Goal: Navigation & Orientation: Find specific page/section

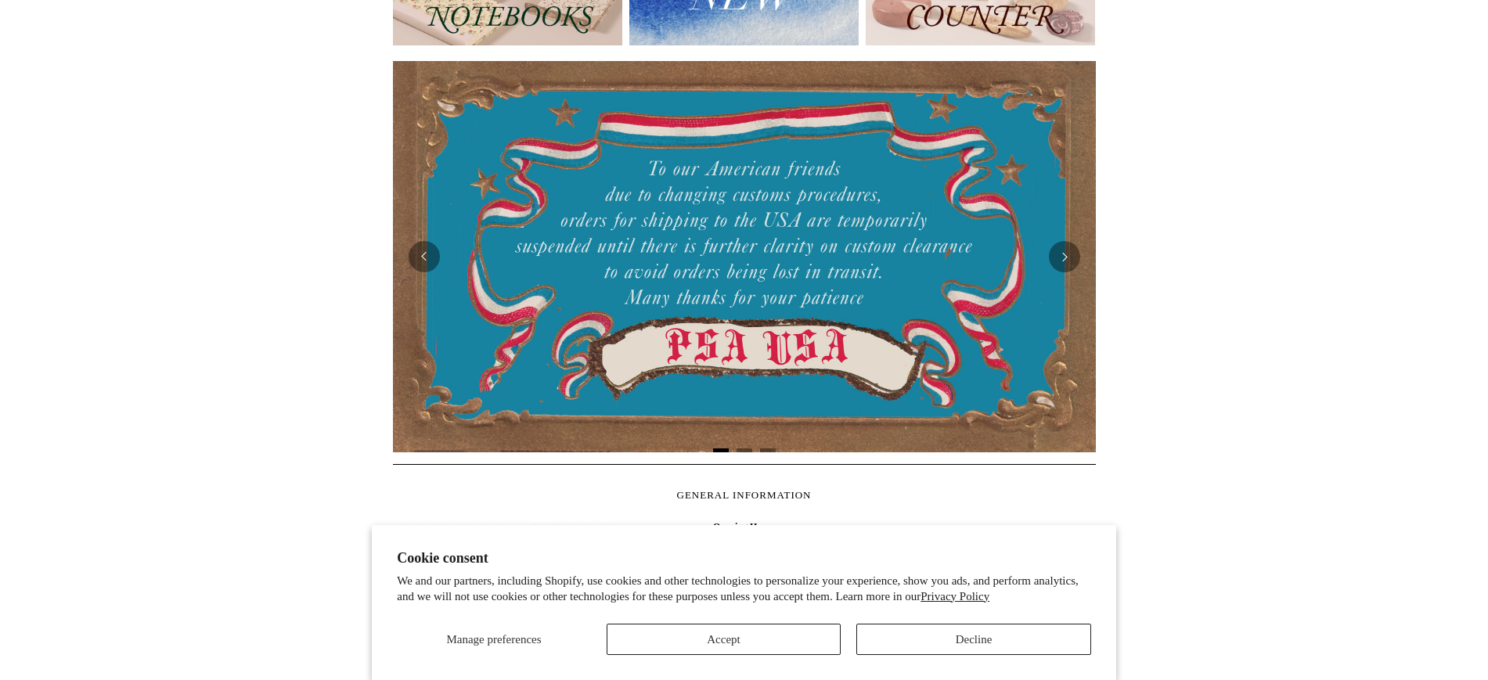
scroll to position [253, 0]
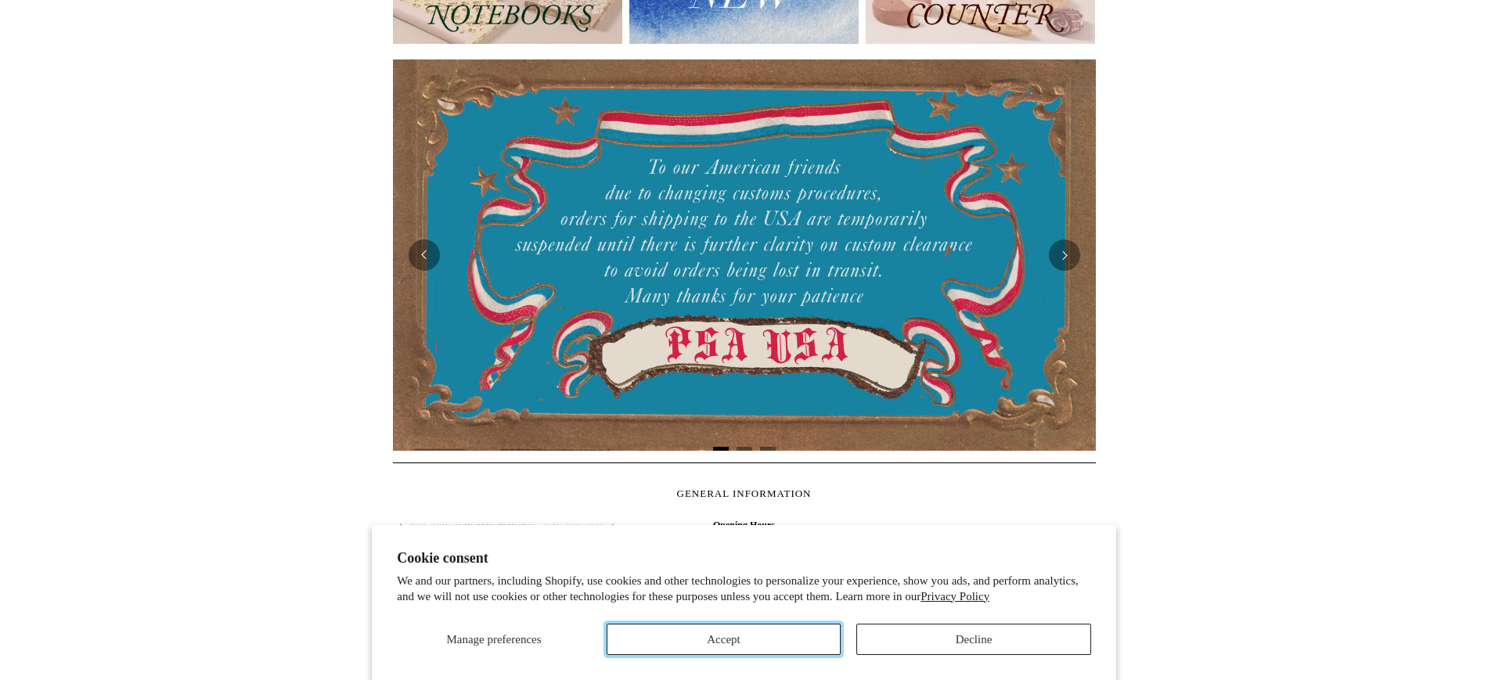
click at [718, 652] on button "Accept" at bounding box center [724, 639] width 235 height 31
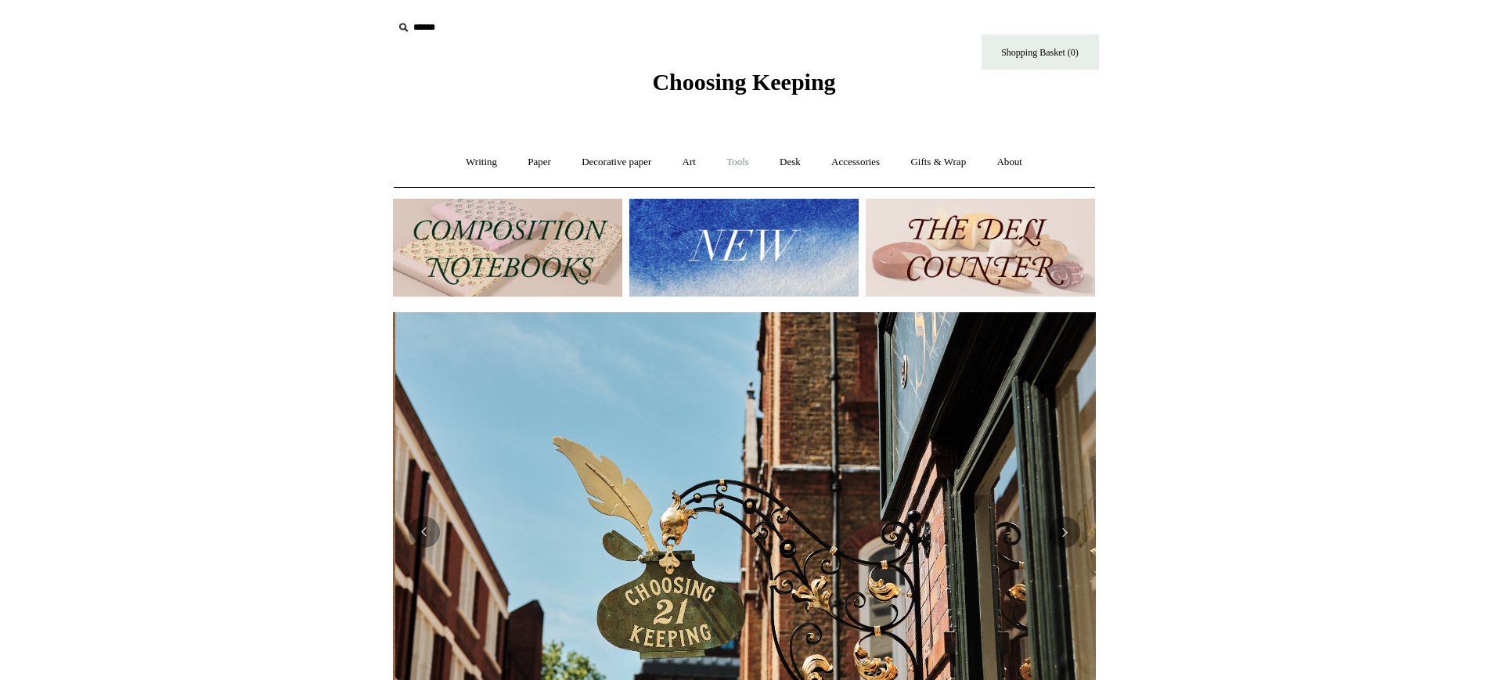
scroll to position [0, 703]
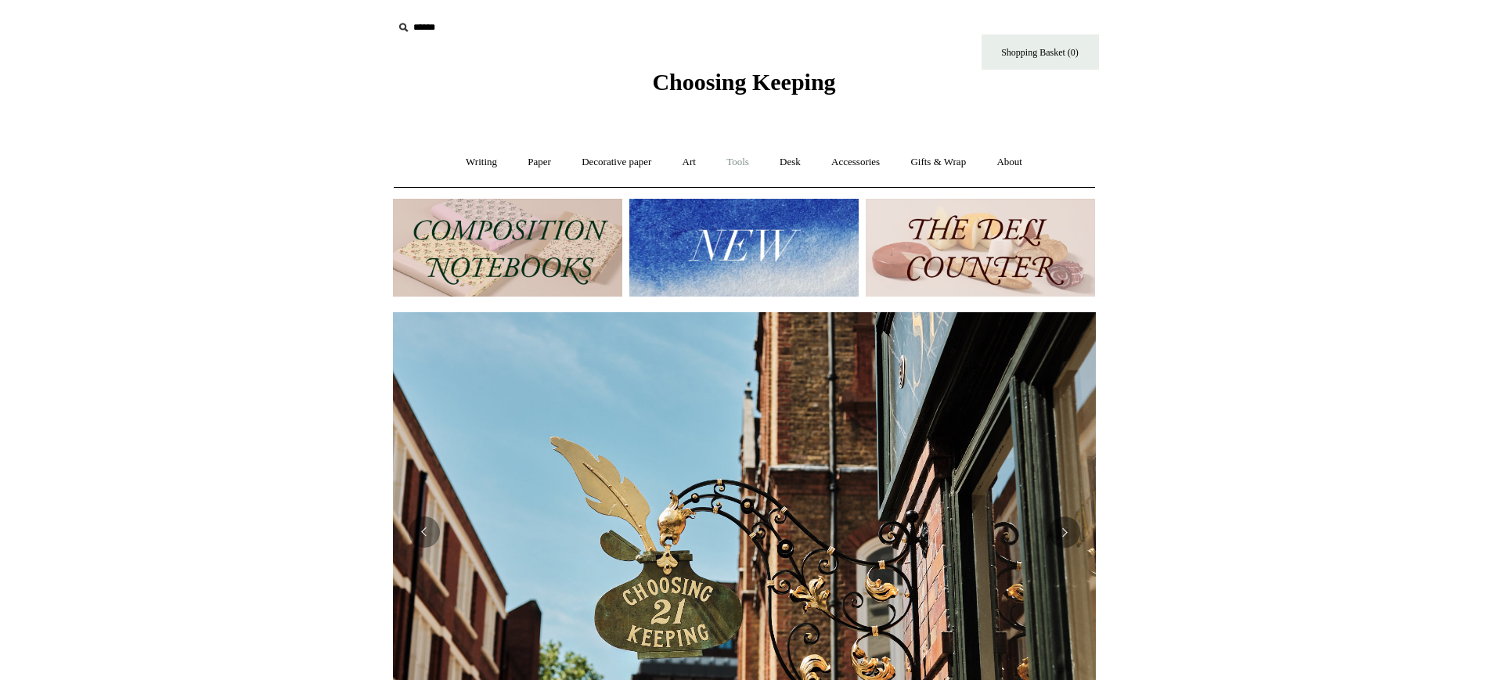
click at [748, 162] on link "Tools +" at bounding box center [737, 162] width 51 height 41
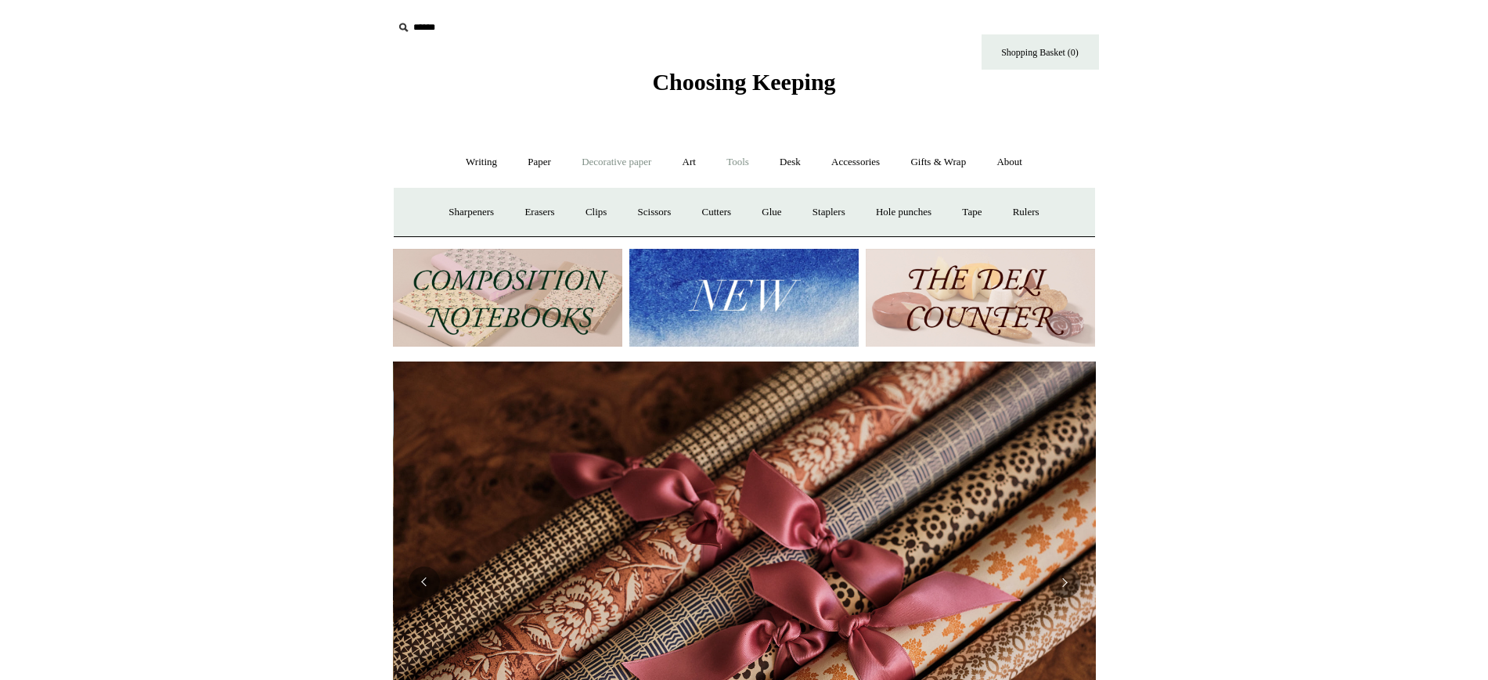
scroll to position [0, 1406]
click at [469, 161] on link "Writing +" at bounding box center [481, 162] width 59 height 41
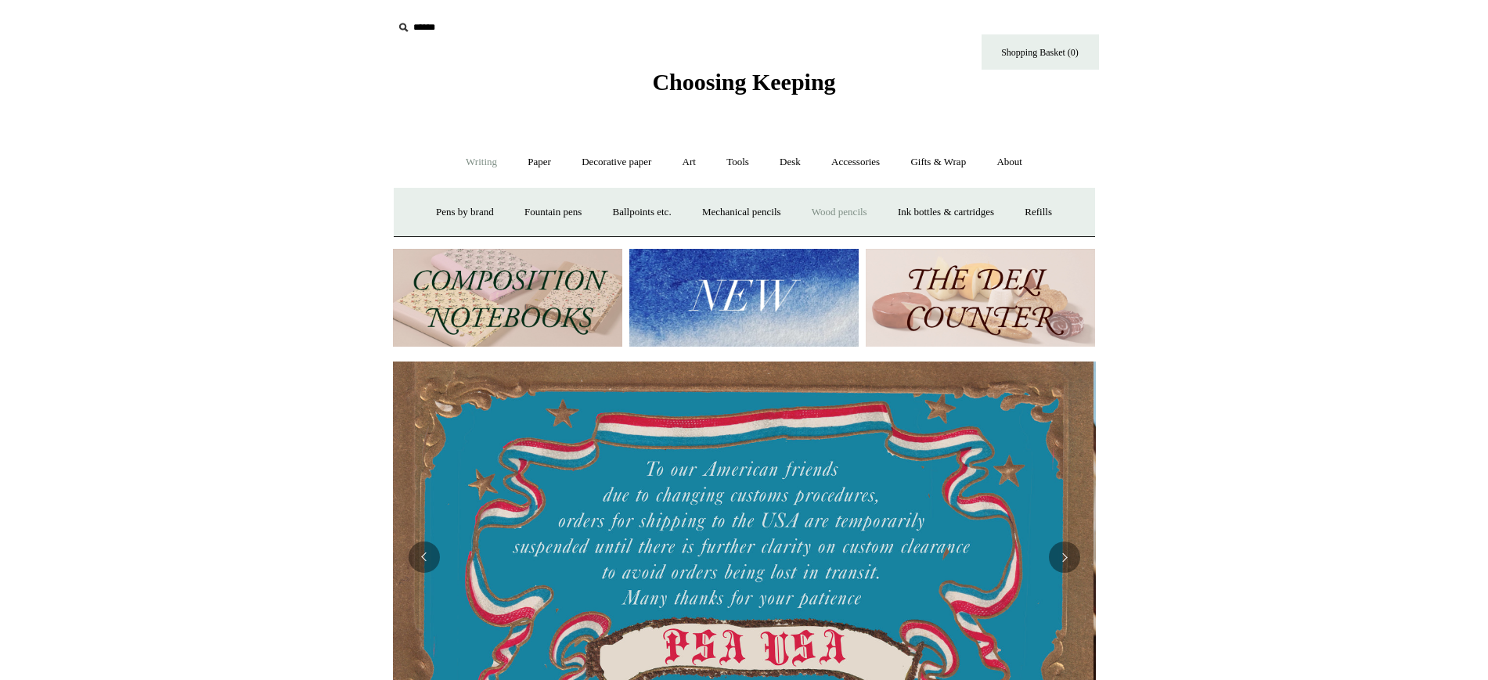
scroll to position [0, 0]
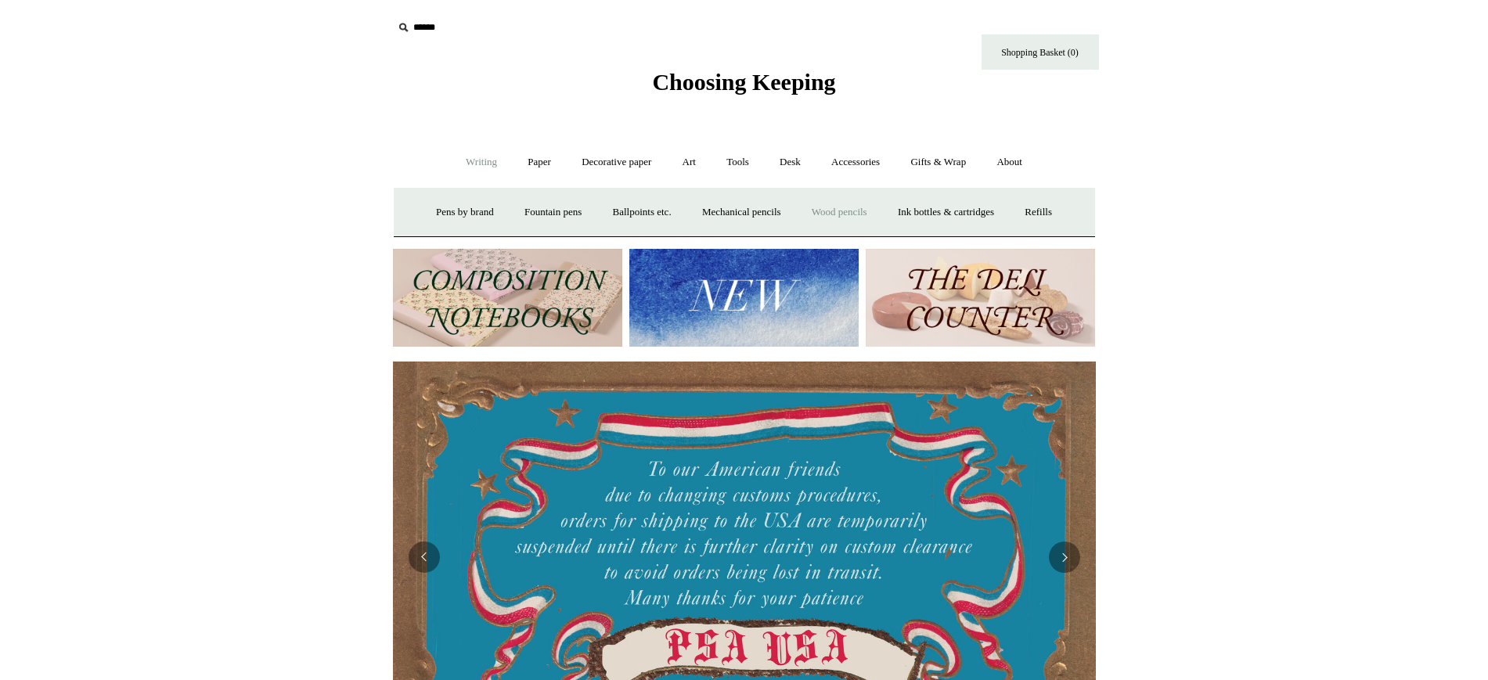
click at [862, 221] on link "Wood pencils +" at bounding box center [840, 212] width 84 height 41
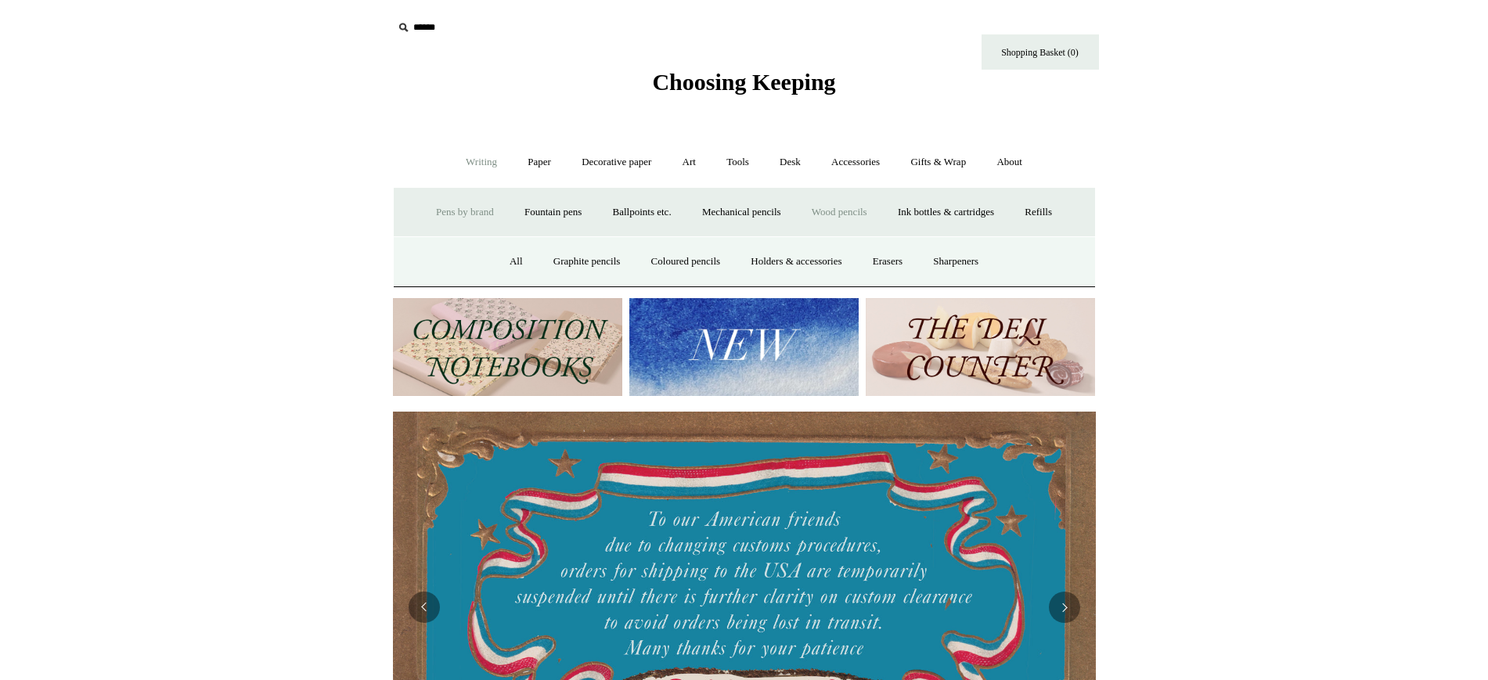
click at [447, 204] on link "Pens by brand +" at bounding box center [465, 212] width 86 height 41
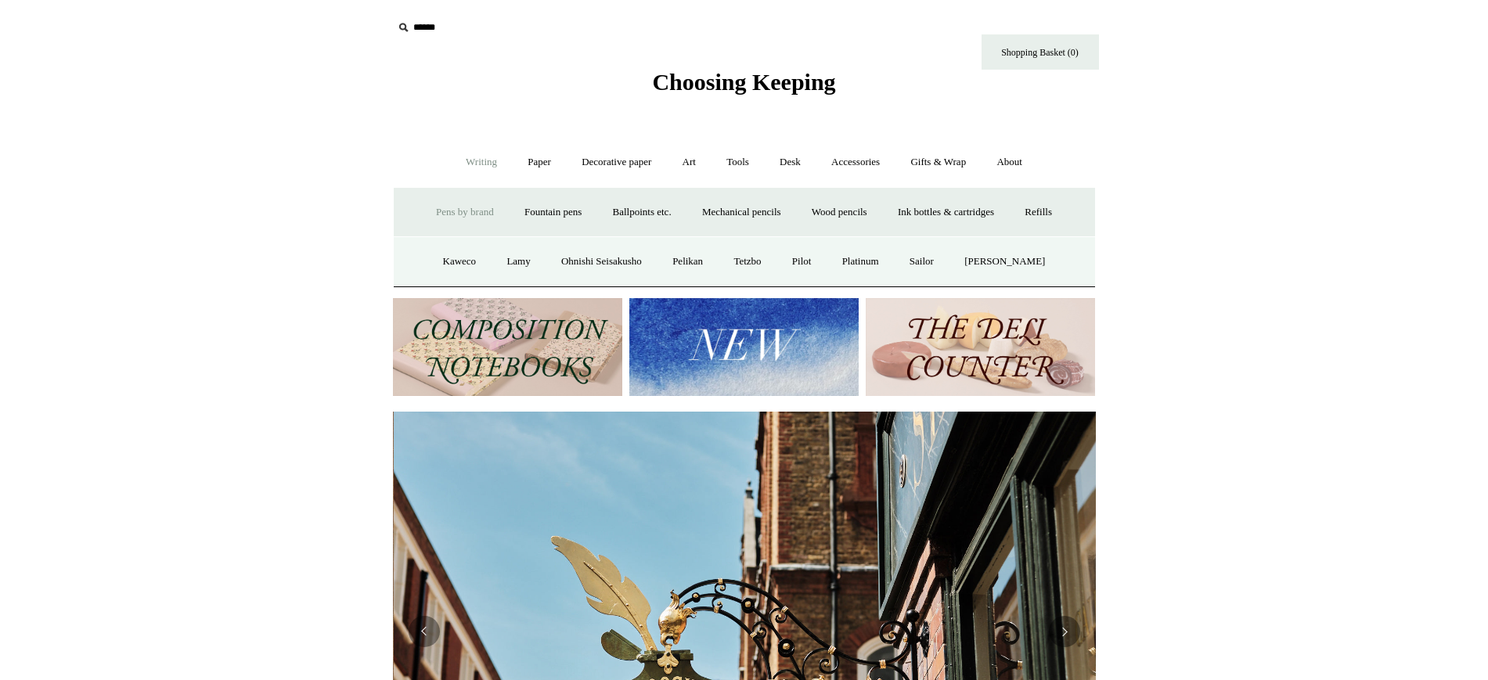
scroll to position [0, 703]
click at [537, 217] on link "Fountain pens +" at bounding box center [552, 212] width 85 height 41
click at [451, 266] on link "All" at bounding box center [467, 261] width 41 height 41
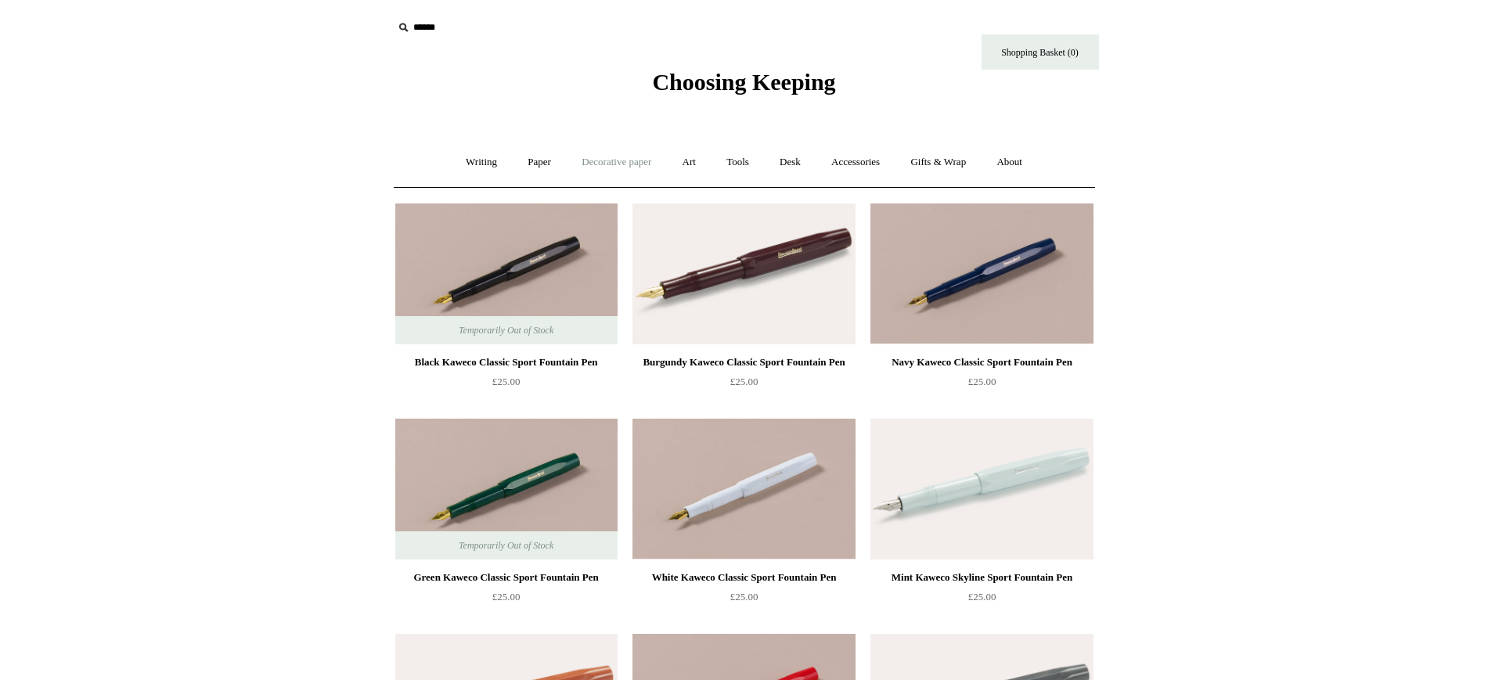
click at [614, 163] on link "Decorative paper +" at bounding box center [617, 162] width 98 height 41
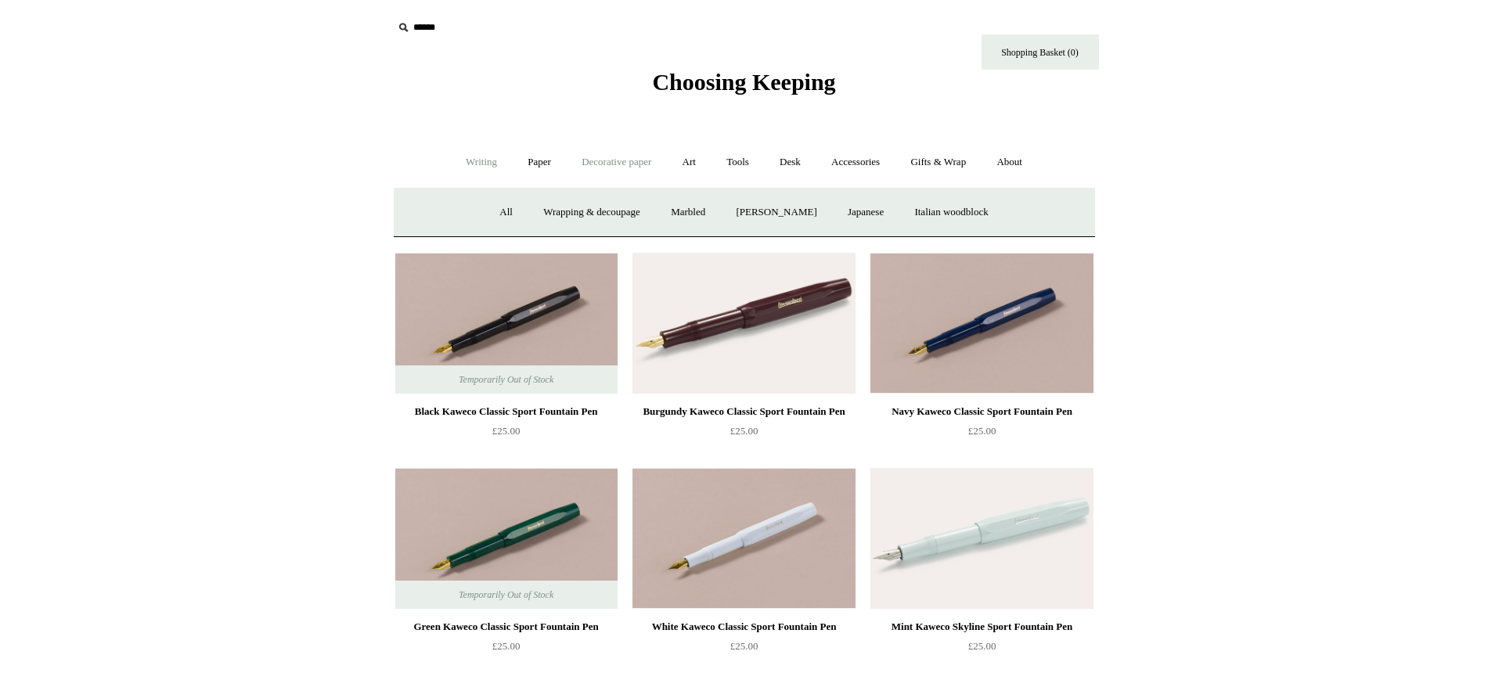
click at [452, 158] on link "Writing +" at bounding box center [481, 162] width 59 height 41
click at [479, 160] on link "Writing -" at bounding box center [481, 162] width 59 height 41
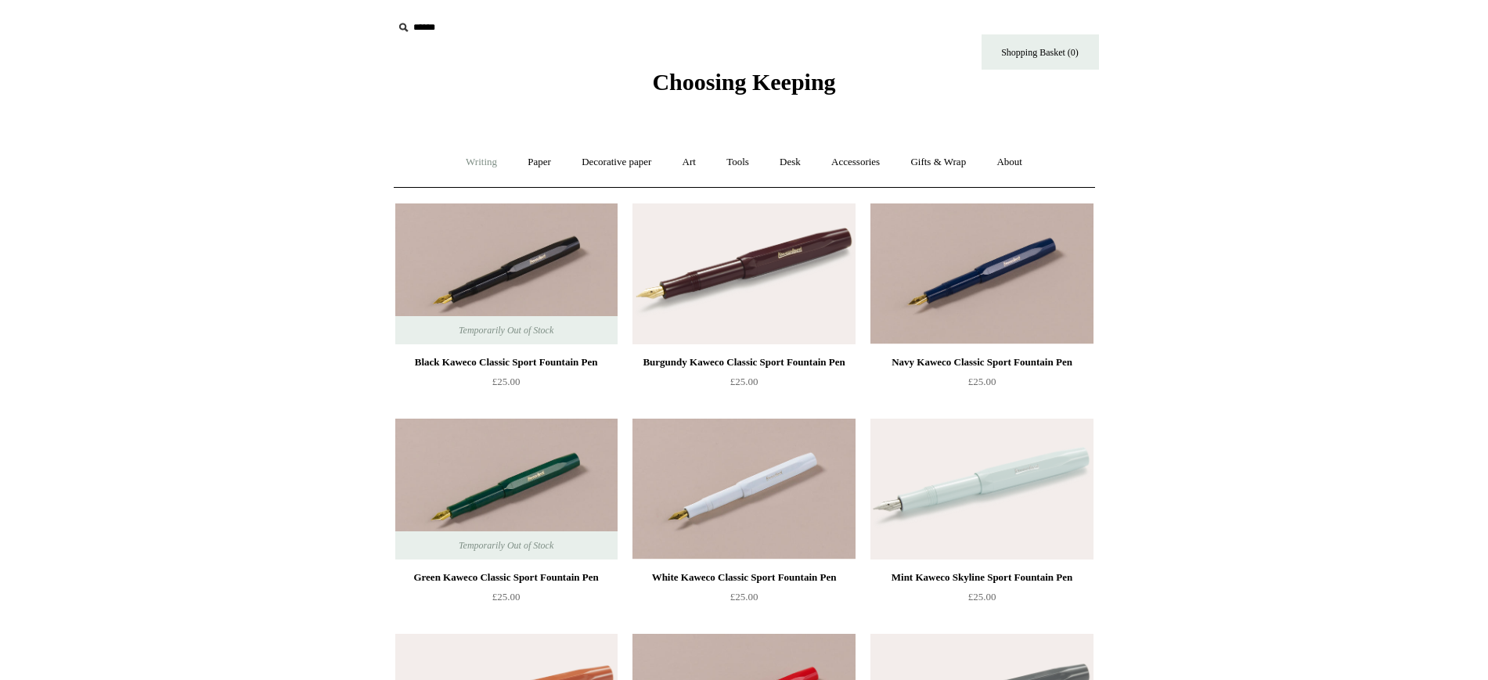
click at [459, 164] on link "Writing +" at bounding box center [481, 162] width 59 height 41
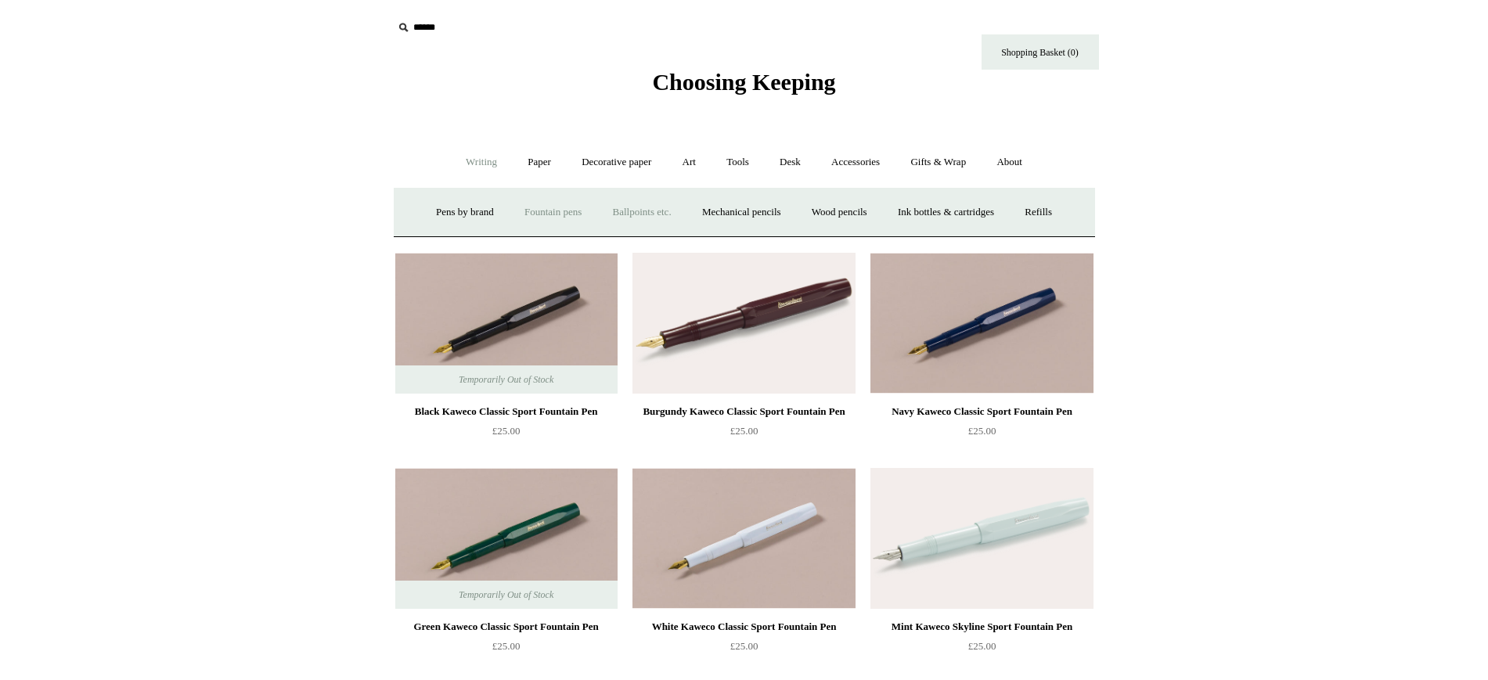
click at [641, 210] on link "Ballpoints etc. +" at bounding box center [642, 212] width 87 height 41
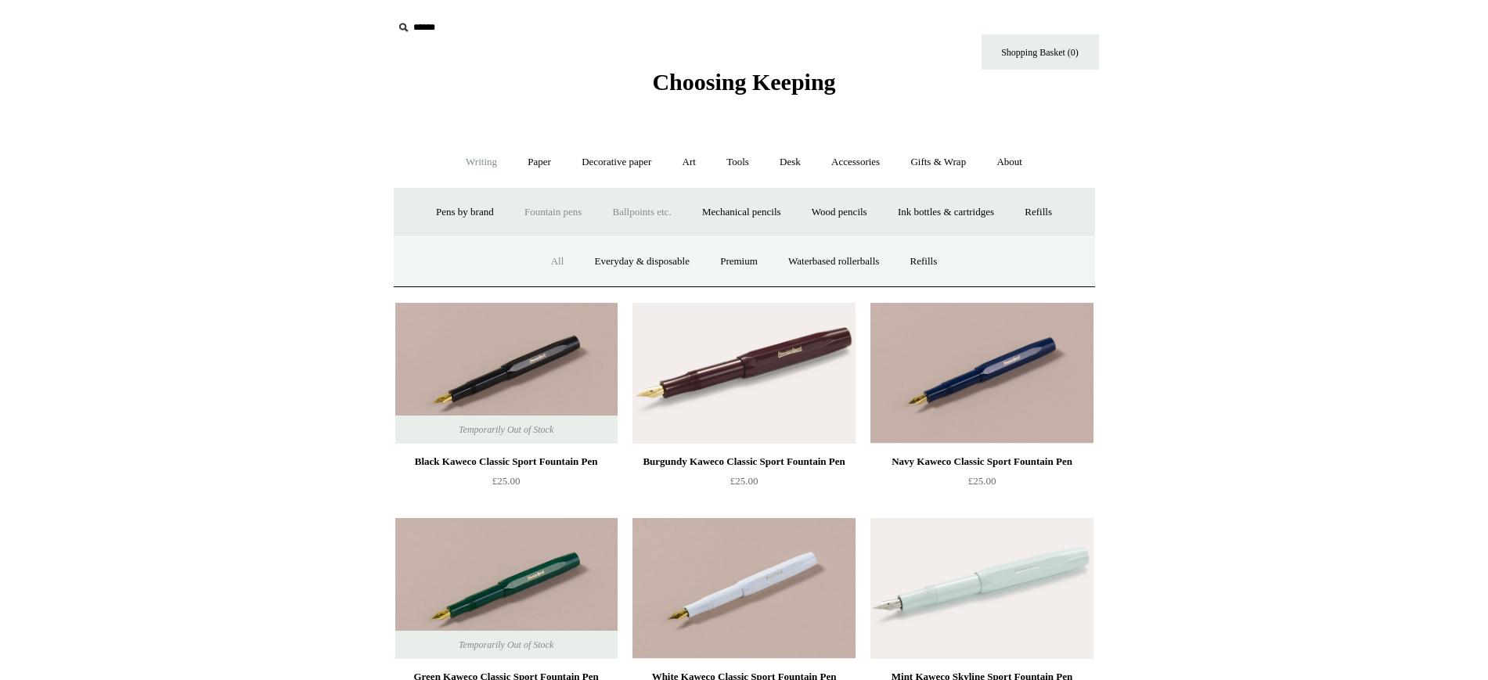
click at [548, 265] on link "All" at bounding box center [557, 261] width 41 height 41
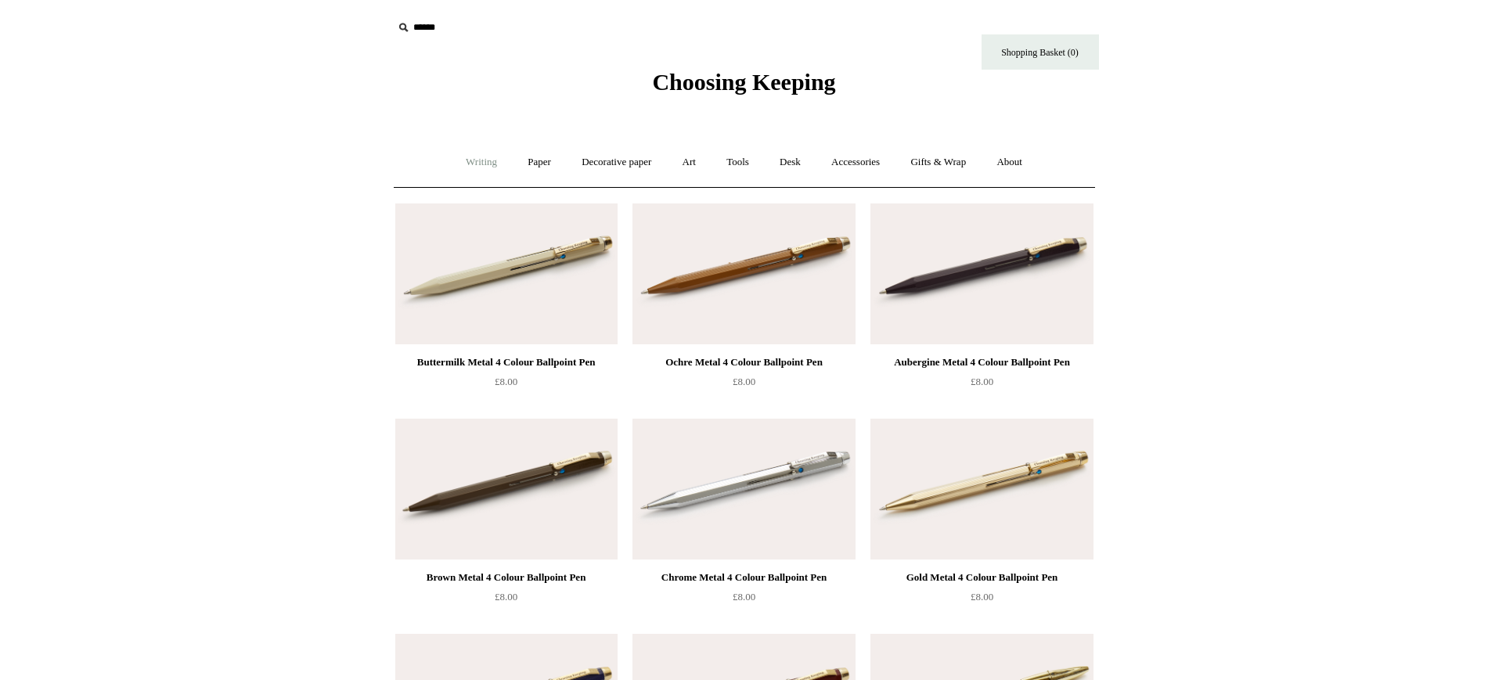
click at [456, 166] on link "Writing +" at bounding box center [481, 162] width 59 height 41
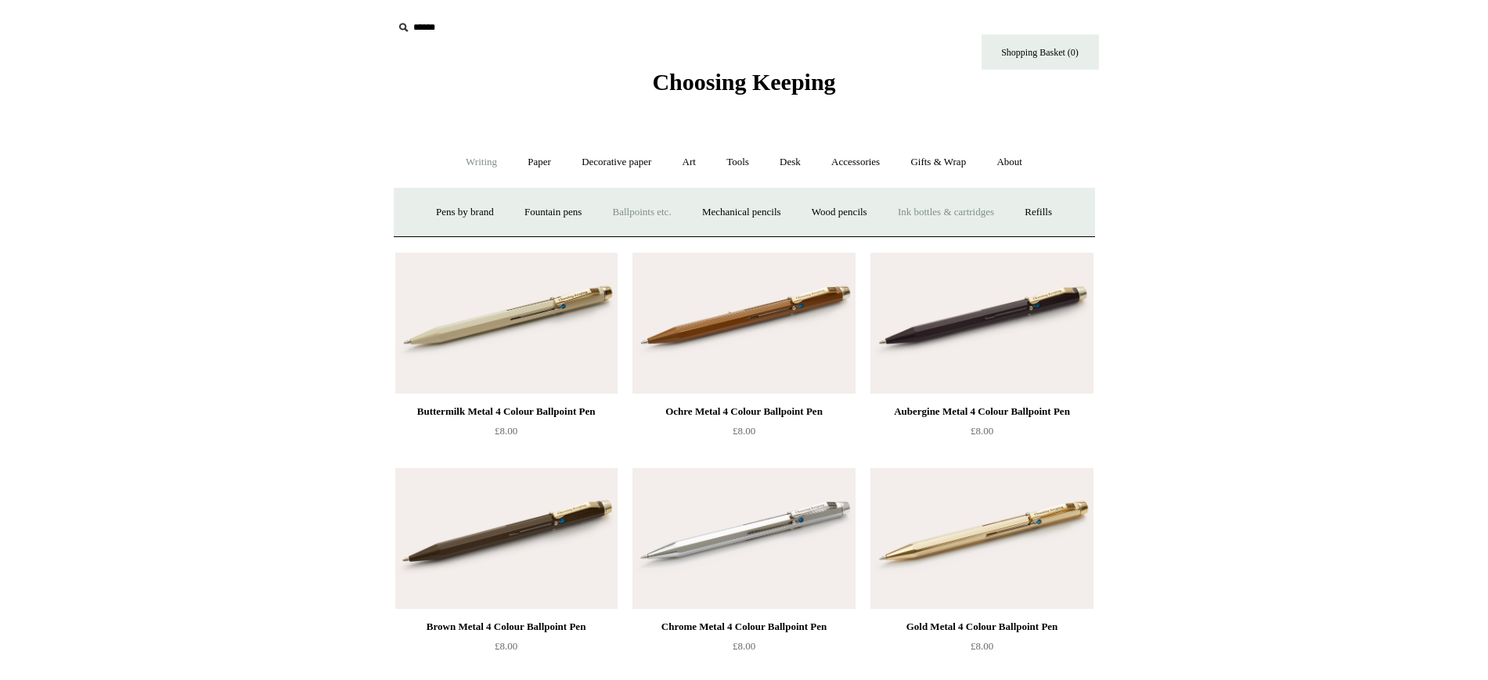
click at [955, 214] on link "Ink bottles & cartridges +" at bounding box center [946, 212] width 124 height 41
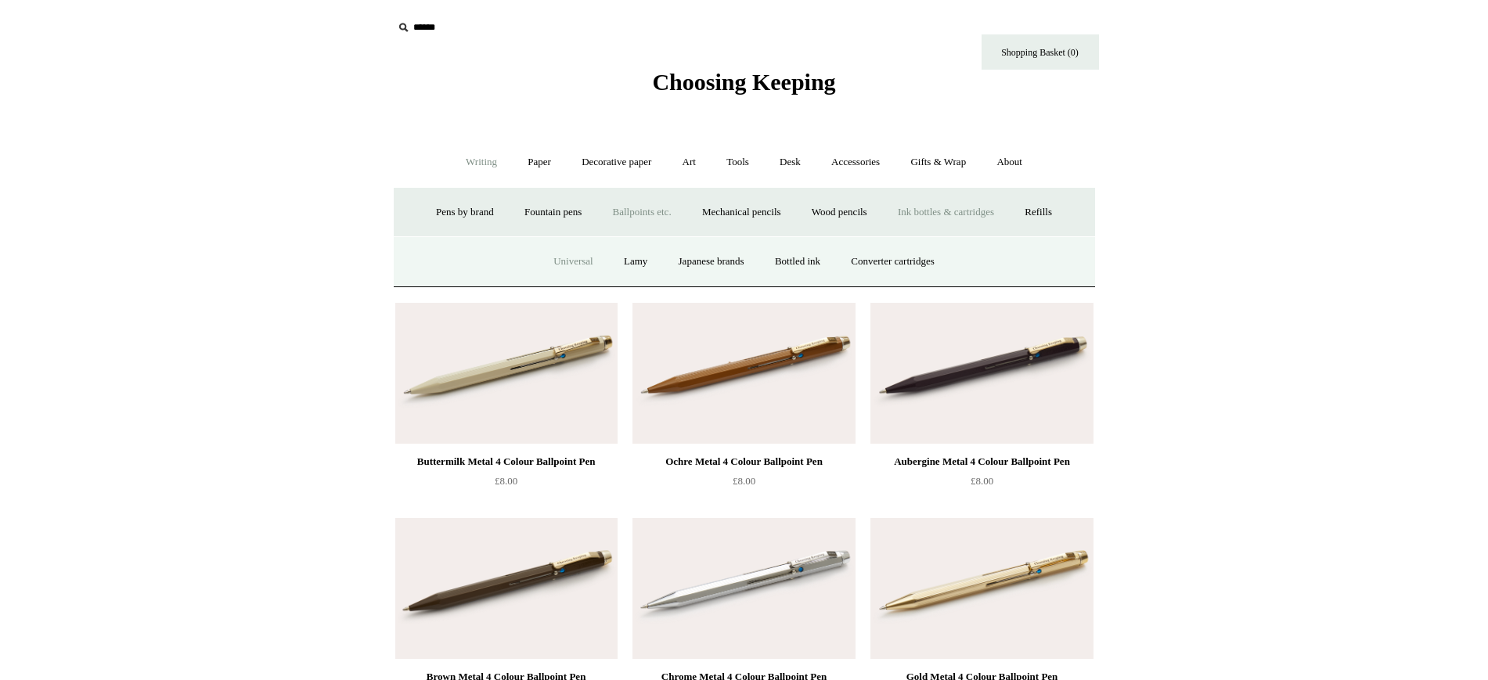
click at [553, 255] on link "Universal" at bounding box center [573, 261] width 68 height 41
